Goal: Check status: Check status

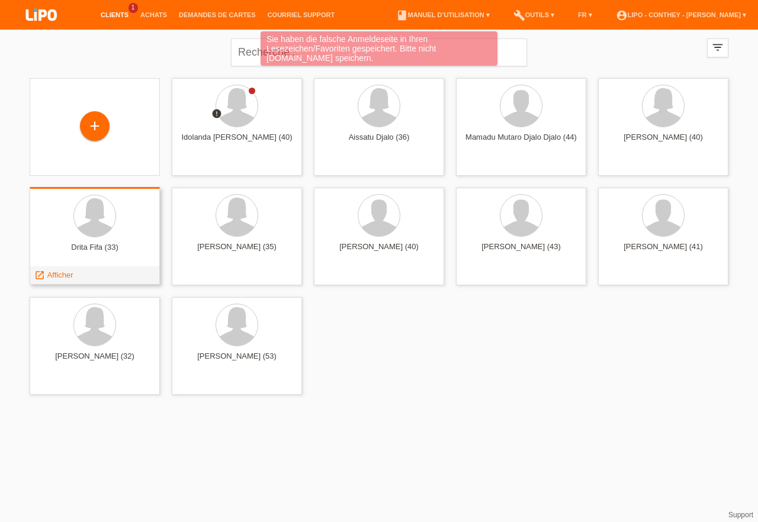
click at [114, 230] on div at bounding box center [94, 217] width 111 height 44
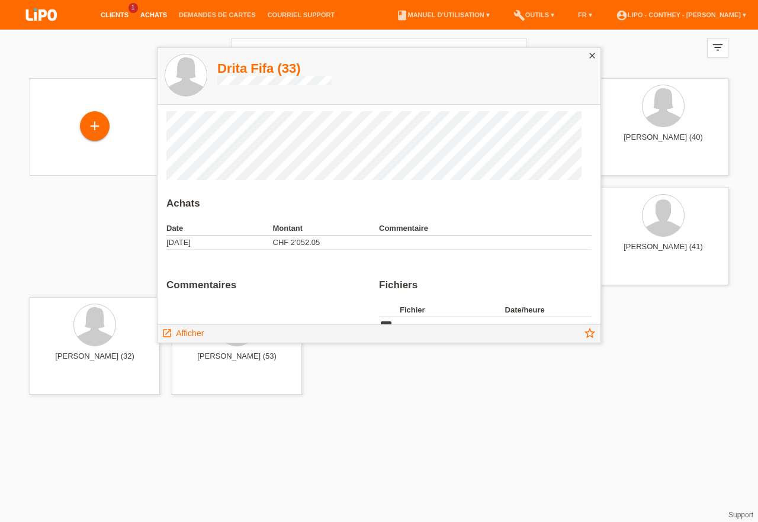
click at [147, 14] on link "Achats" at bounding box center [153, 14] width 39 height 7
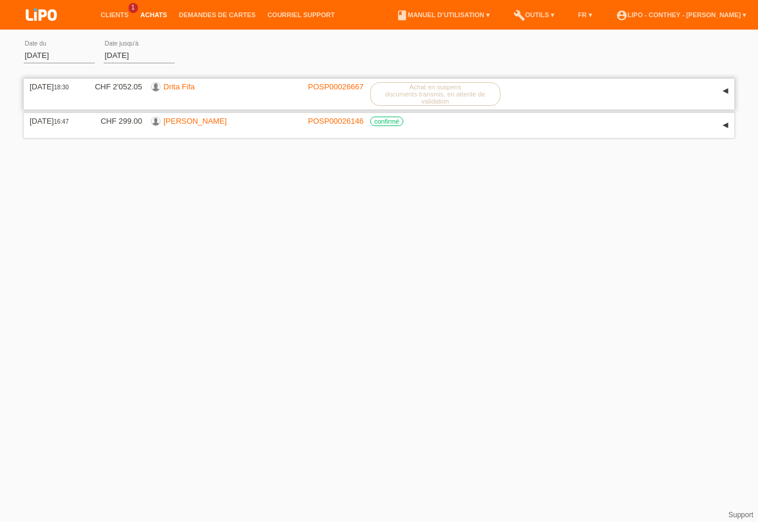
click at [330, 97] on div "26.08.2025 18:30 CHF 2'052.05 Drita Fifa POSP00026667 Achat en suspens" at bounding box center [379, 94] width 699 height 24
click at [394, 93] on label "Achat en suspens documents transmis, en attente de validation" at bounding box center [435, 94] width 130 height 24
click at [181, 87] on link "Drita Fifa" at bounding box center [178, 86] width 31 height 9
click at [331, 86] on link "POSP00026667" at bounding box center [336, 86] width 56 height 9
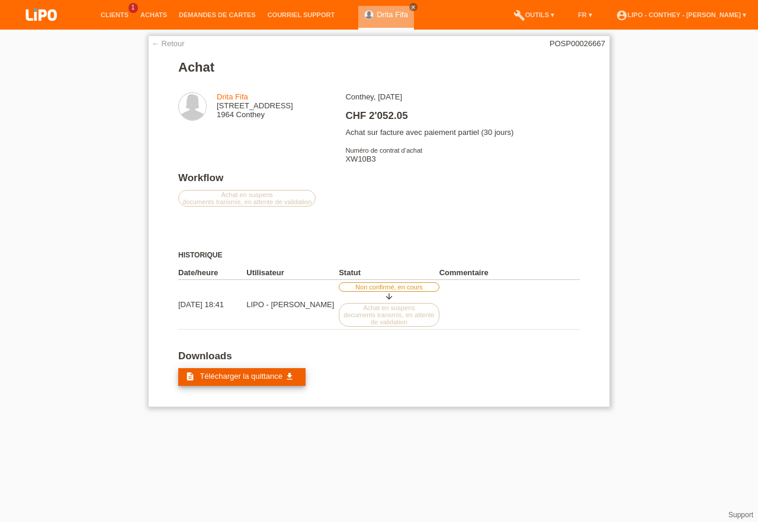
click at [232, 381] on span "Télécharger la quittance" at bounding box center [241, 376] width 82 height 9
click at [168, 44] on link "← Retour" at bounding box center [168, 43] width 33 height 9
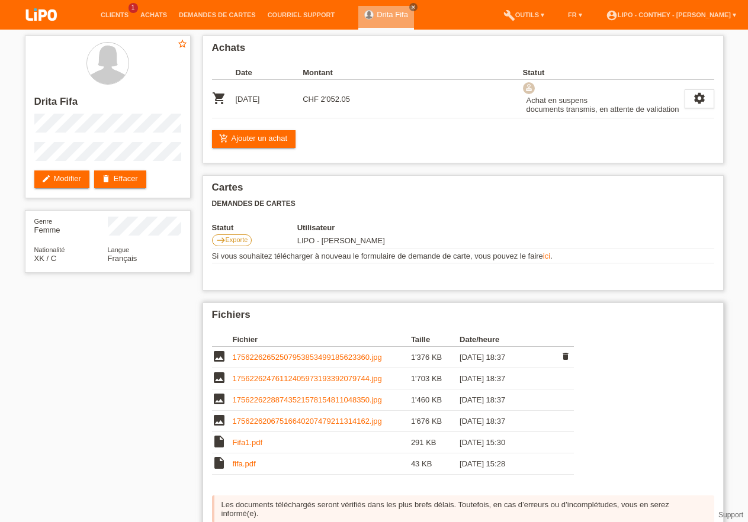
click at [294, 362] on link "17562262652507953853499185623360.jpg" at bounding box center [307, 357] width 149 height 9
click at [279, 383] on link "17562262476112405973193392079744.jpg" at bounding box center [307, 378] width 149 height 9
click at [284, 404] on link "17562262288743521578154811048350.jpg" at bounding box center [307, 400] width 149 height 9
click at [267, 426] on link "17562262067516640207479211314162.jpg" at bounding box center [307, 421] width 149 height 9
click at [274, 451] on td "Fifa1.pdf" at bounding box center [322, 442] width 178 height 21
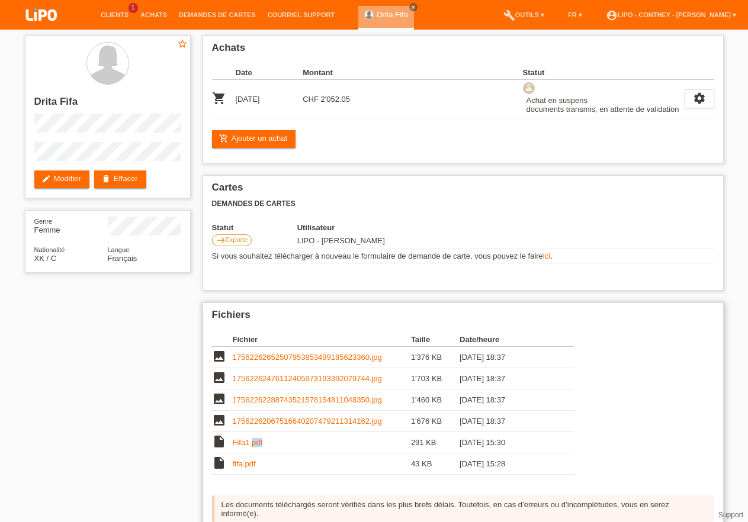
click at [274, 451] on td "Fifa1.pdf" at bounding box center [322, 442] width 178 height 21
click at [248, 447] on link "Fifa1.pdf" at bounding box center [248, 442] width 30 height 9
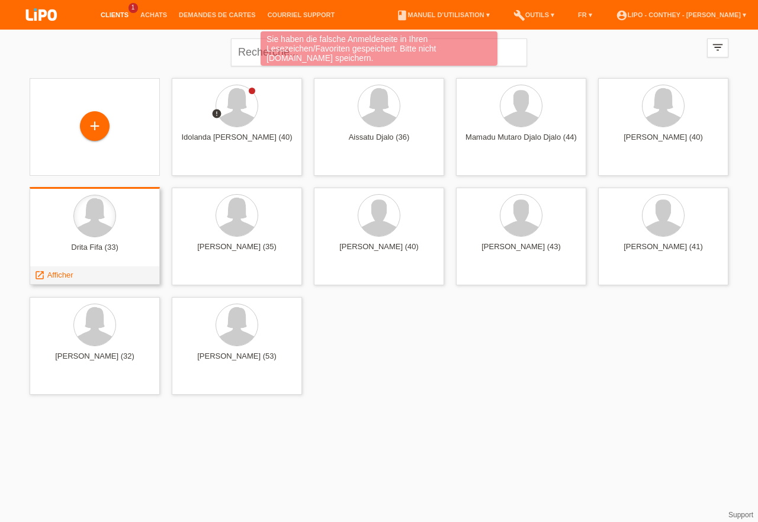
click at [114, 225] on div at bounding box center [94, 216] width 43 height 43
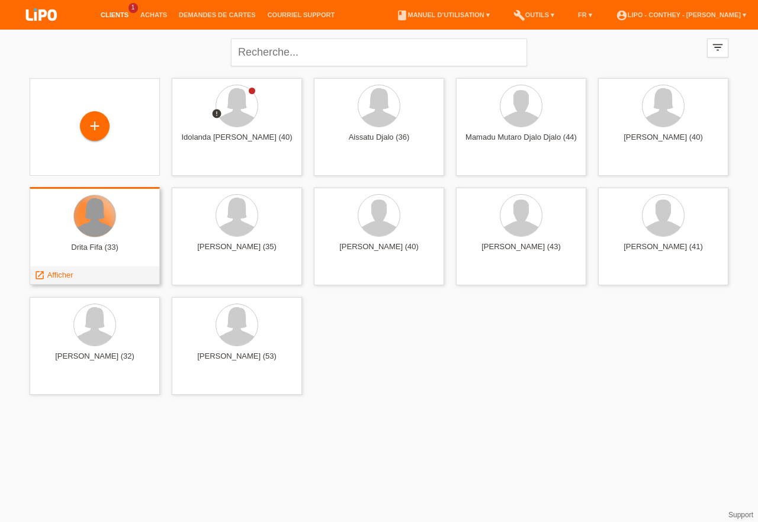
click at [100, 219] on div at bounding box center [94, 215] width 41 height 41
click at [89, 233] on div at bounding box center [94, 215] width 41 height 41
click at [114, 220] on div at bounding box center [94, 215] width 41 height 41
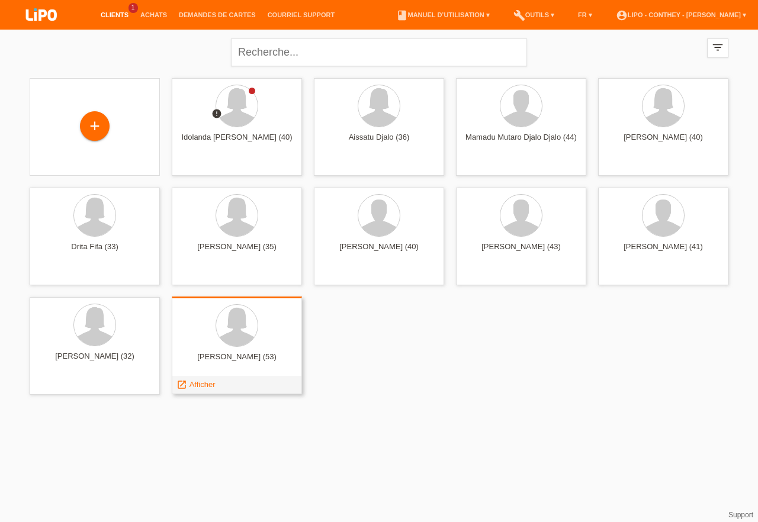
click at [256, 336] on div at bounding box center [236, 326] width 111 height 44
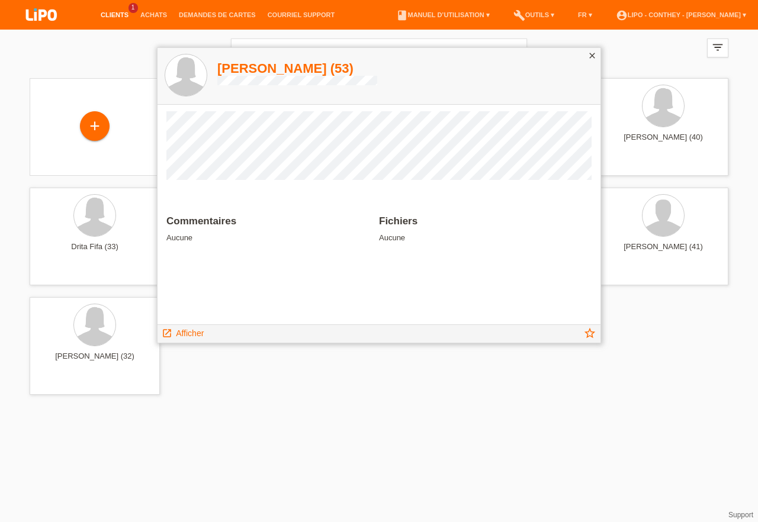
click at [595, 52] on icon "close" at bounding box center [592, 55] width 9 height 9
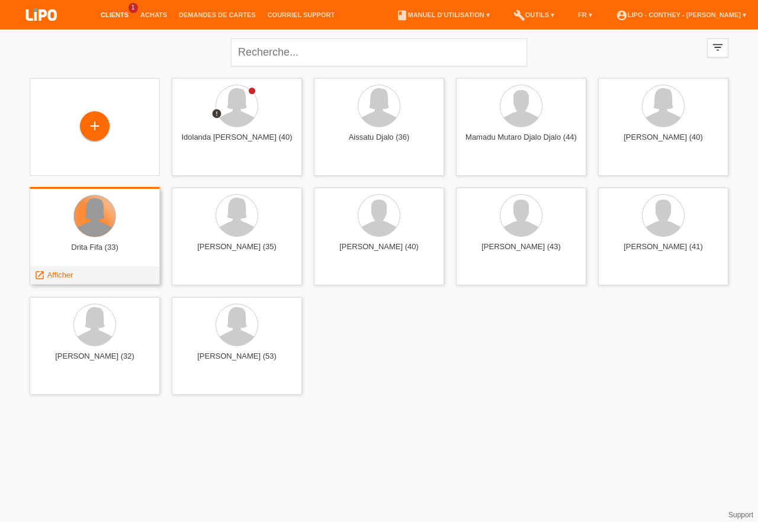
click at [107, 227] on div at bounding box center [94, 215] width 41 height 41
click at [54, 276] on span "Afficher" at bounding box center [60, 275] width 26 height 9
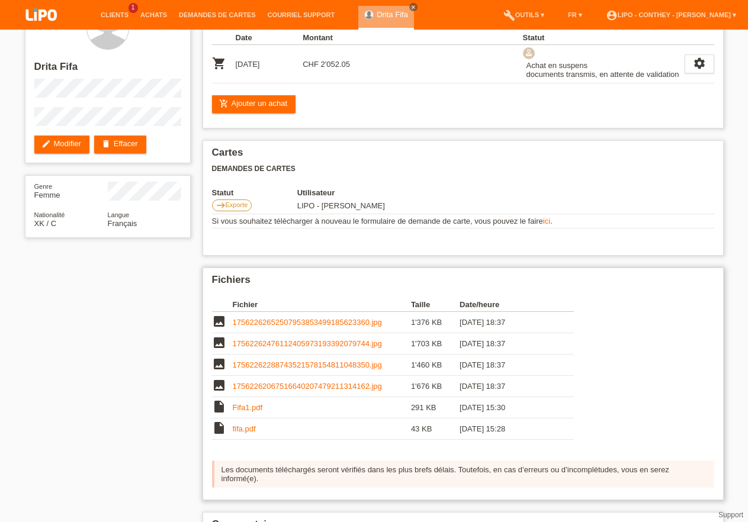
scroll to position [114, 0]
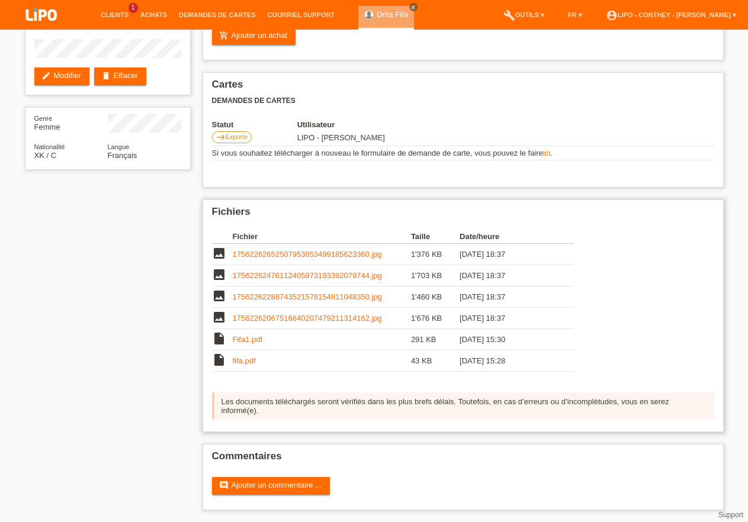
click at [251, 361] on link "fifa.pdf" at bounding box center [244, 361] width 23 height 9
click at [317, 336] on td "Fifa1.pdf" at bounding box center [322, 339] width 178 height 21
click at [320, 336] on td "Fifa1.pdf" at bounding box center [322, 339] width 178 height 21
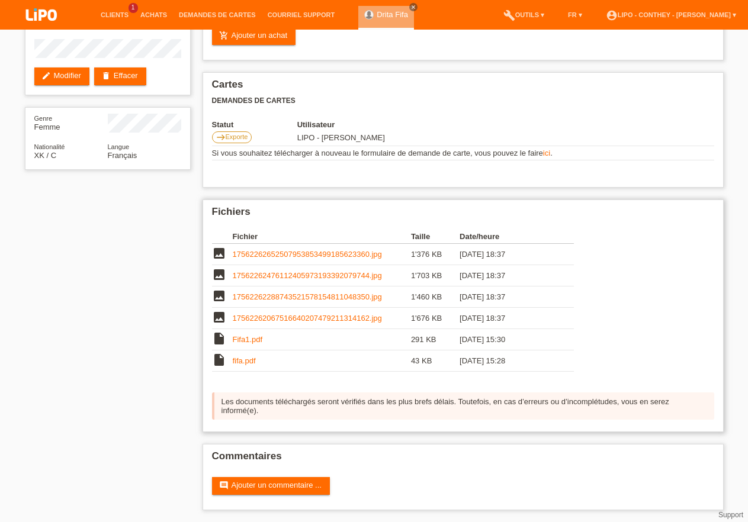
click at [237, 338] on link "Fifa1.pdf" at bounding box center [248, 339] width 30 height 9
click at [336, 316] on link "17562262067516640207479211314162.jpg" at bounding box center [307, 318] width 149 height 9
click at [288, 298] on td "17562262288743521578154811048350.jpg" at bounding box center [322, 297] width 178 height 21
click at [295, 297] on td "17562262288743521578154811048350.jpg" at bounding box center [322, 297] width 178 height 21
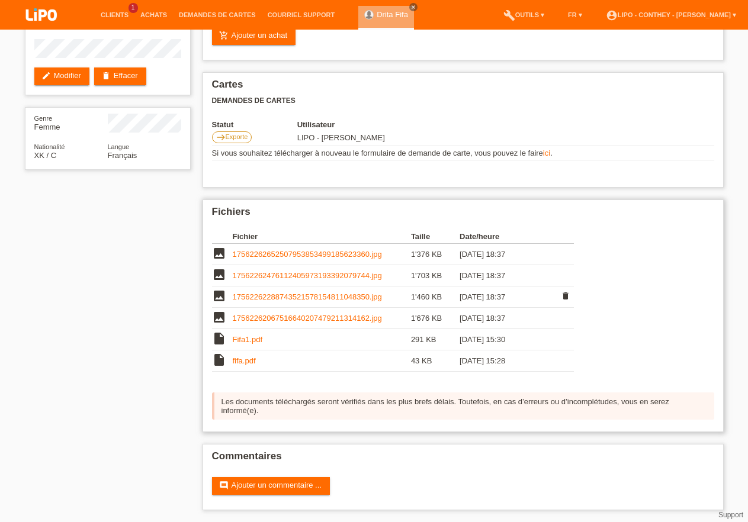
click at [400, 292] on td "17562262288743521578154811048350.jpg" at bounding box center [322, 297] width 178 height 21
click at [367, 294] on link "17562262288743521578154811048350.jpg" at bounding box center [307, 297] width 149 height 9
click at [306, 271] on link "17562262476112405973193392079744.jpg" at bounding box center [307, 275] width 149 height 9
click at [328, 250] on link "17562262652507953853499185623360.jpg" at bounding box center [307, 254] width 149 height 9
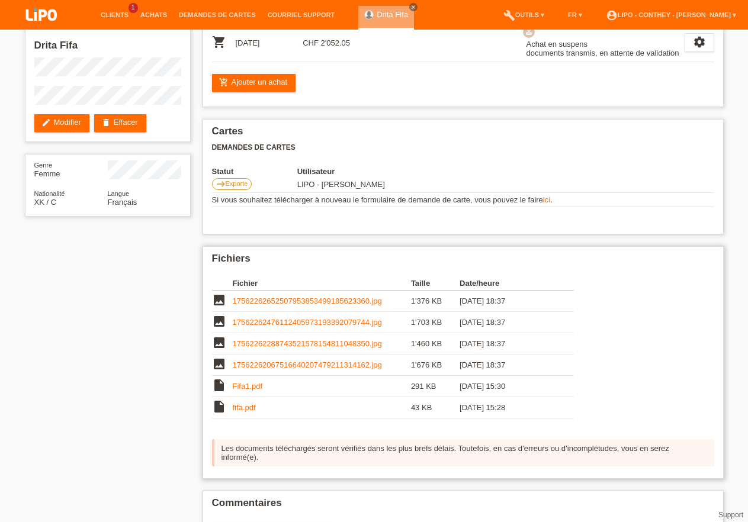
scroll to position [0, 0]
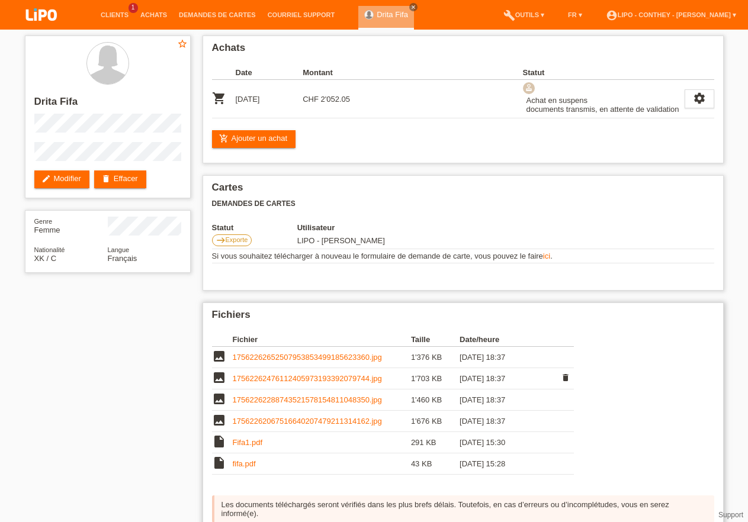
click at [271, 382] on link "17562262476112405973193392079744.jpg" at bounding box center [307, 378] width 149 height 9
click at [262, 362] on link "17562262652507953853499185623360.jpg" at bounding box center [307, 357] width 149 height 9
click at [323, 405] on link "17562262288743521578154811048350.jpg" at bounding box center [307, 400] width 149 height 9
click at [288, 383] on link "17562262476112405973193392079744.jpg" at bounding box center [307, 378] width 149 height 9
click at [266, 405] on link "17562262288743521578154811048350.jpg" at bounding box center [307, 400] width 149 height 9
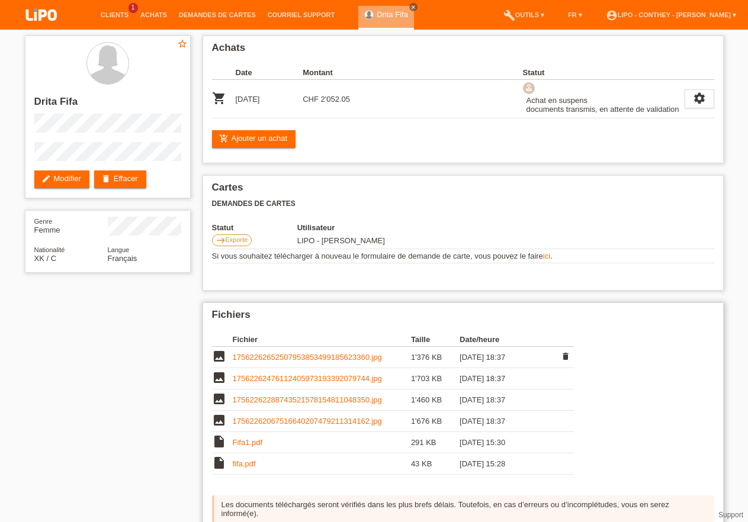
click at [245, 361] on link "17562262652507953853499185623360.jpg" at bounding box center [307, 357] width 149 height 9
click at [317, 454] on td "Fifa1.pdf" at bounding box center [322, 442] width 178 height 21
click at [256, 447] on link "Fifa1.pdf" at bounding box center [248, 442] width 30 height 9
click at [158, 18] on link "Achats" at bounding box center [153, 14] width 39 height 7
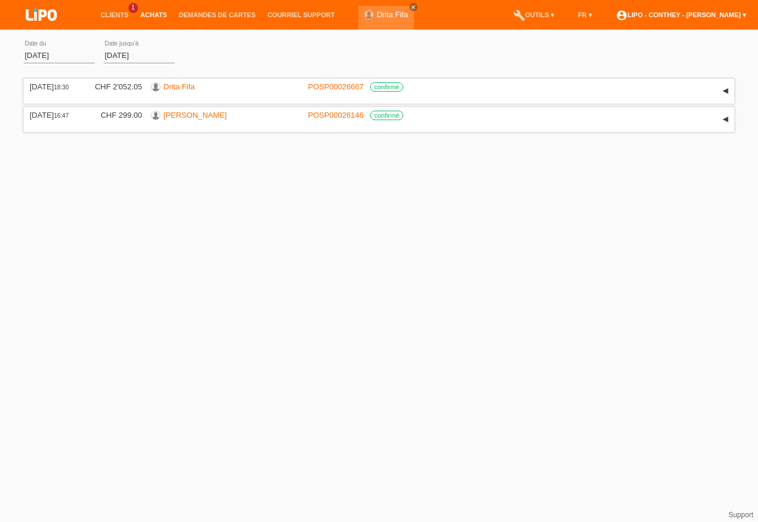
click at [746, 17] on link "account_circle LIPO - Conthey - [PERSON_NAME] ▾" at bounding box center [681, 14] width 142 height 7
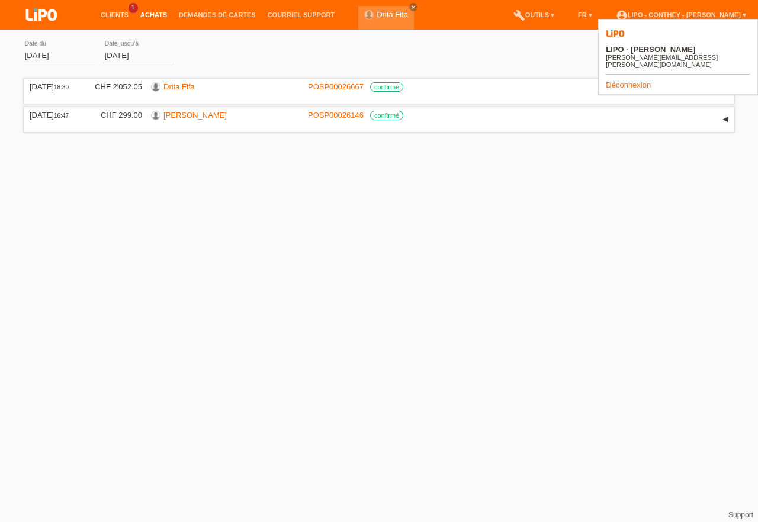
click at [635, 81] on link "Déconnexion" at bounding box center [628, 85] width 45 height 9
